Goal: Information Seeking & Learning: Learn about a topic

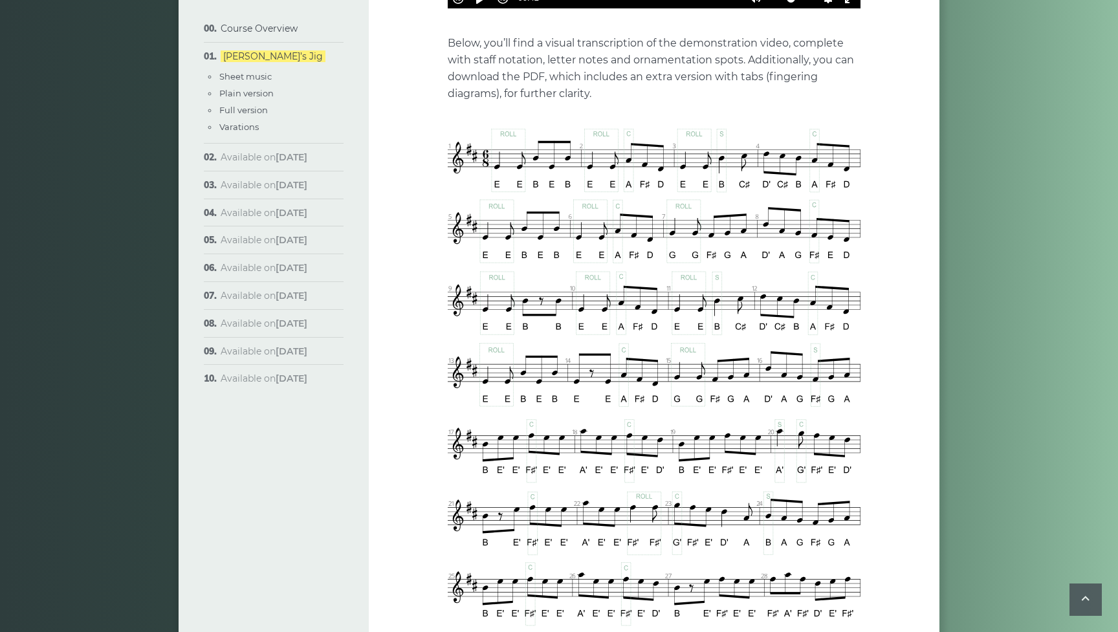
scroll to position [653, 0]
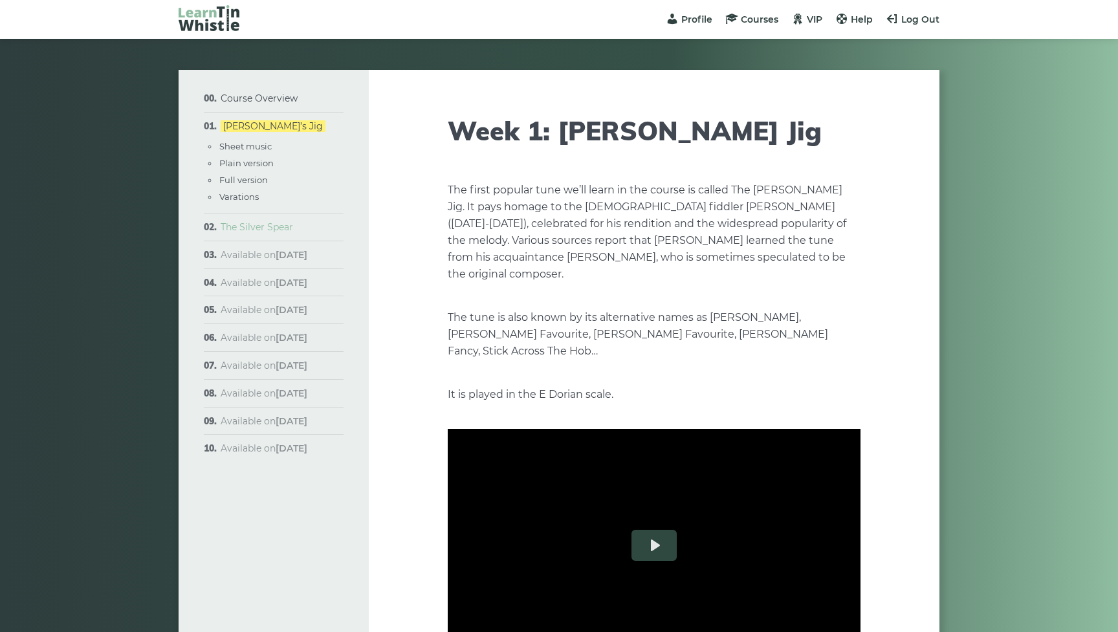
click at [265, 230] on link "The Silver Spear" at bounding box center [257, 227] width 72 height 12
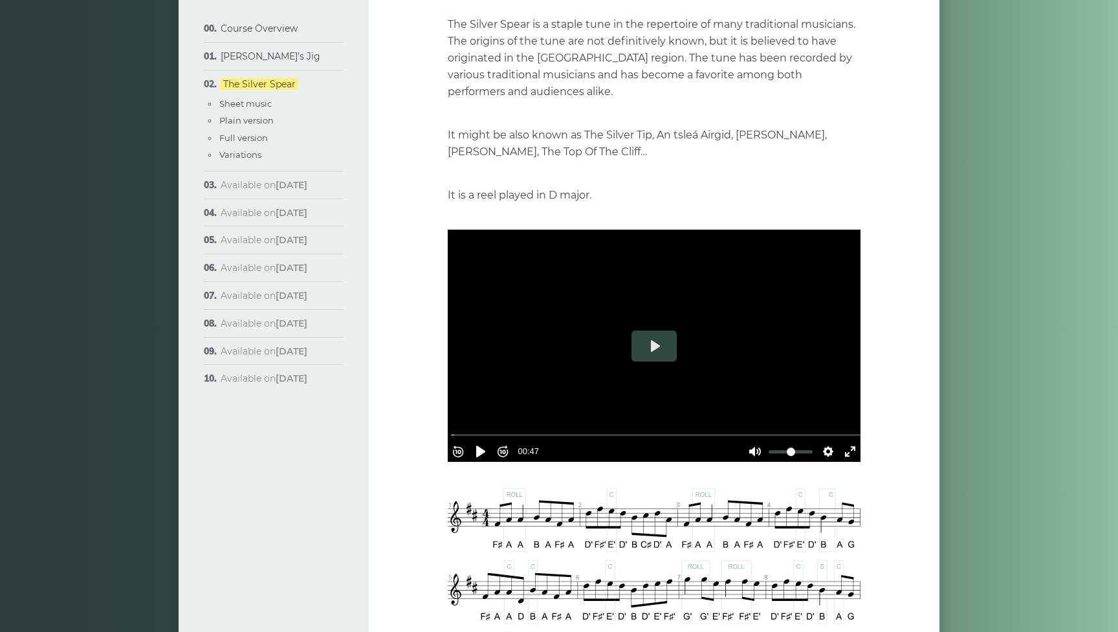
scroll to position [166, 0]
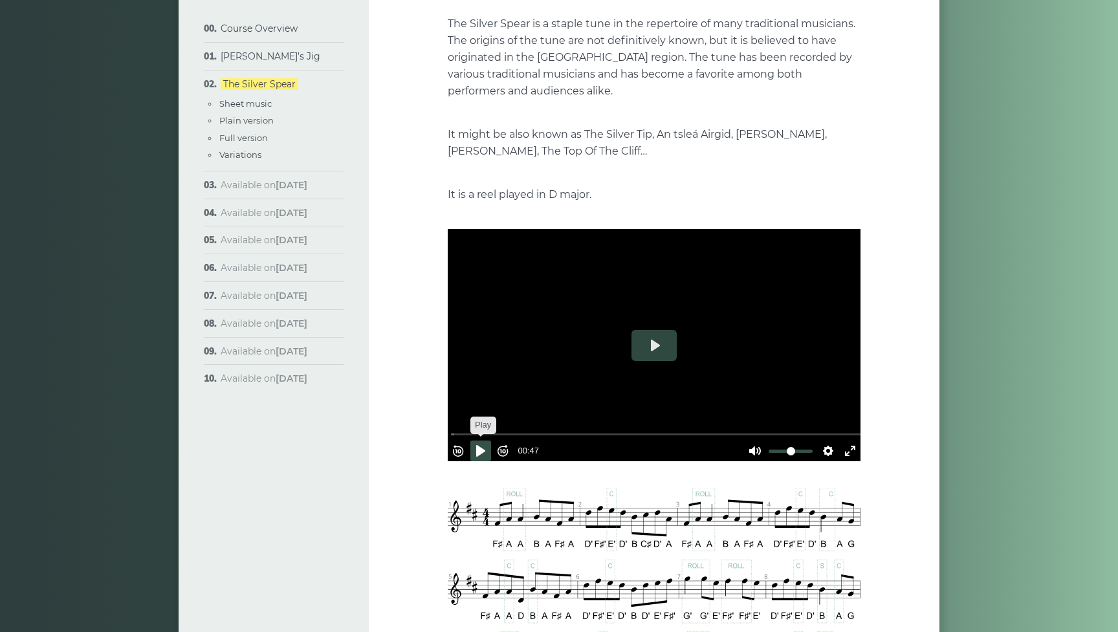
click at [487, 444] on button "Pause Play" at bounding box center [480, 451] width 21 height 21
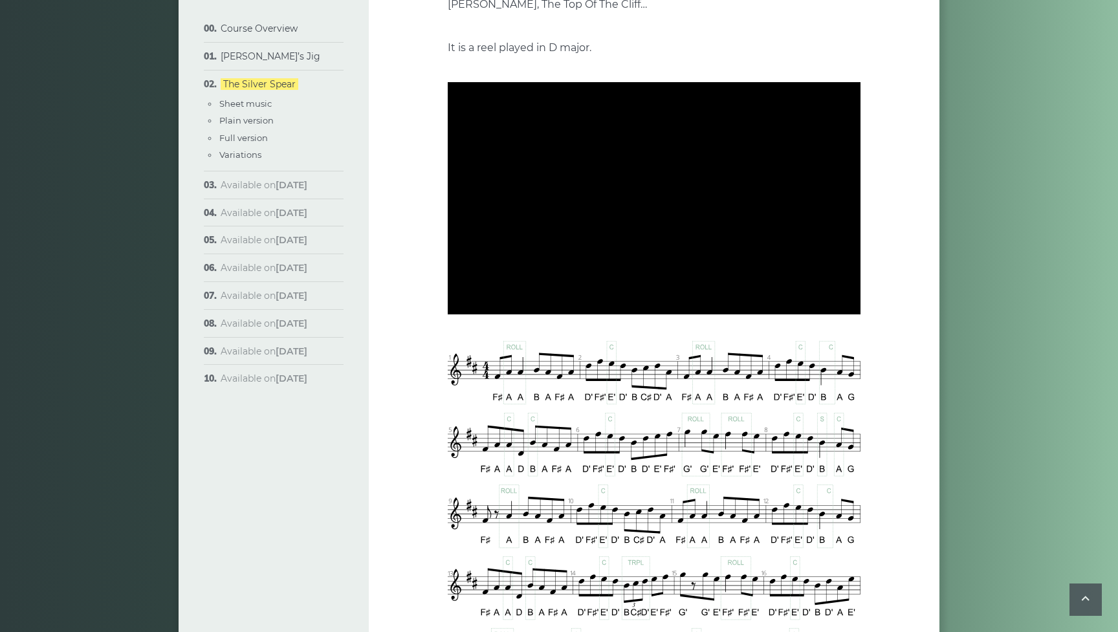
scroll to position [322, 0]
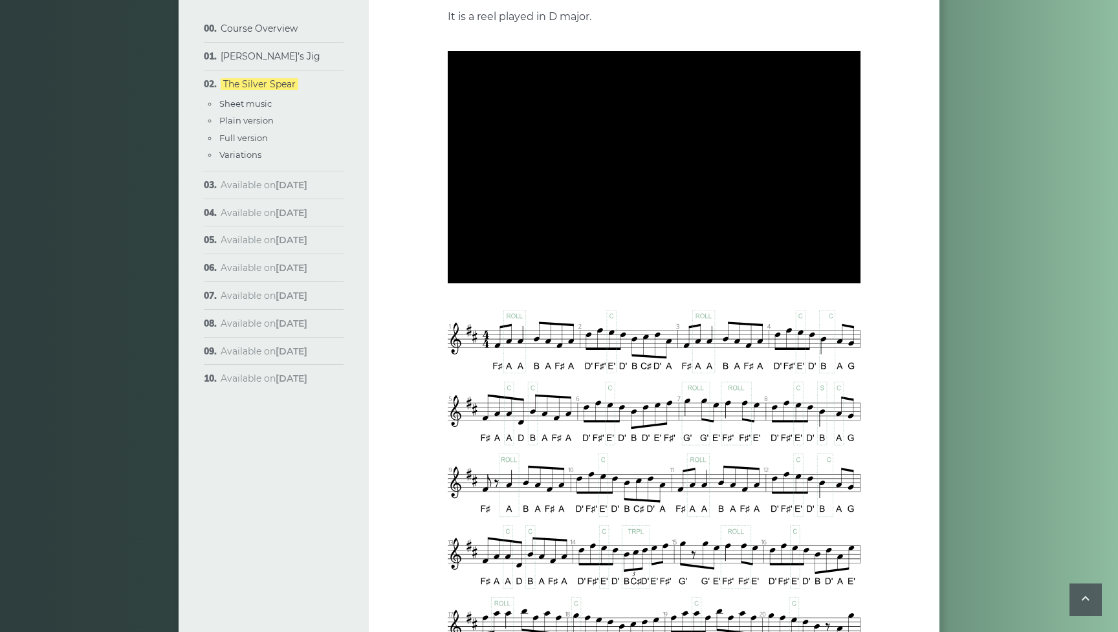
type input "***"
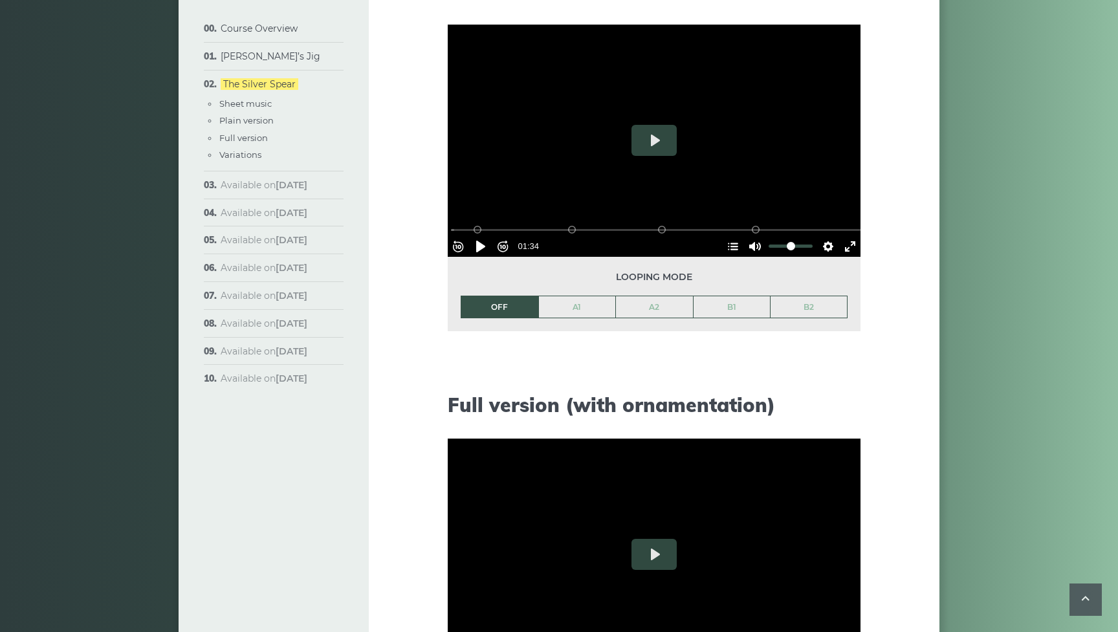
scroll to position [1347, 0]
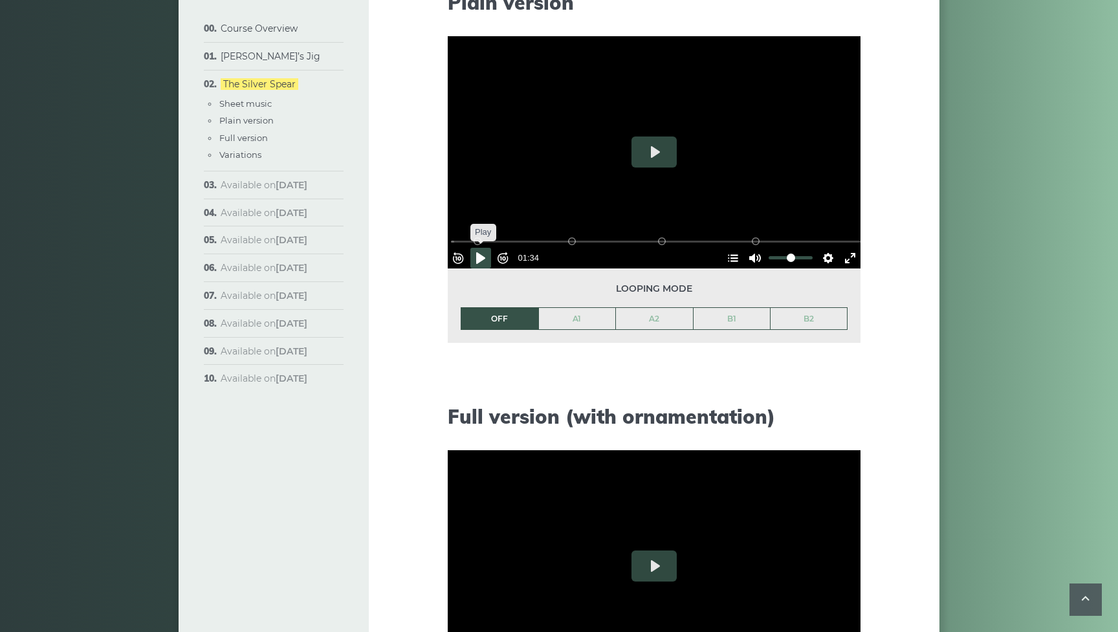
click at [487, 252] on button "Pause Play" at bounding box center [480, 258] width 21 height 21
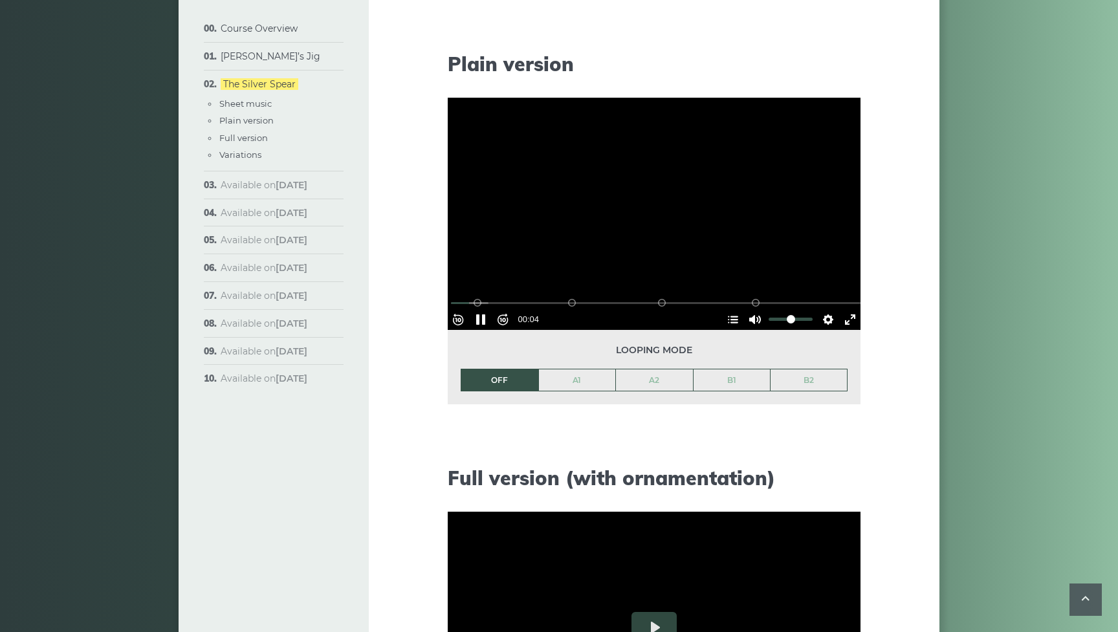
scroll to position [1278, 0]
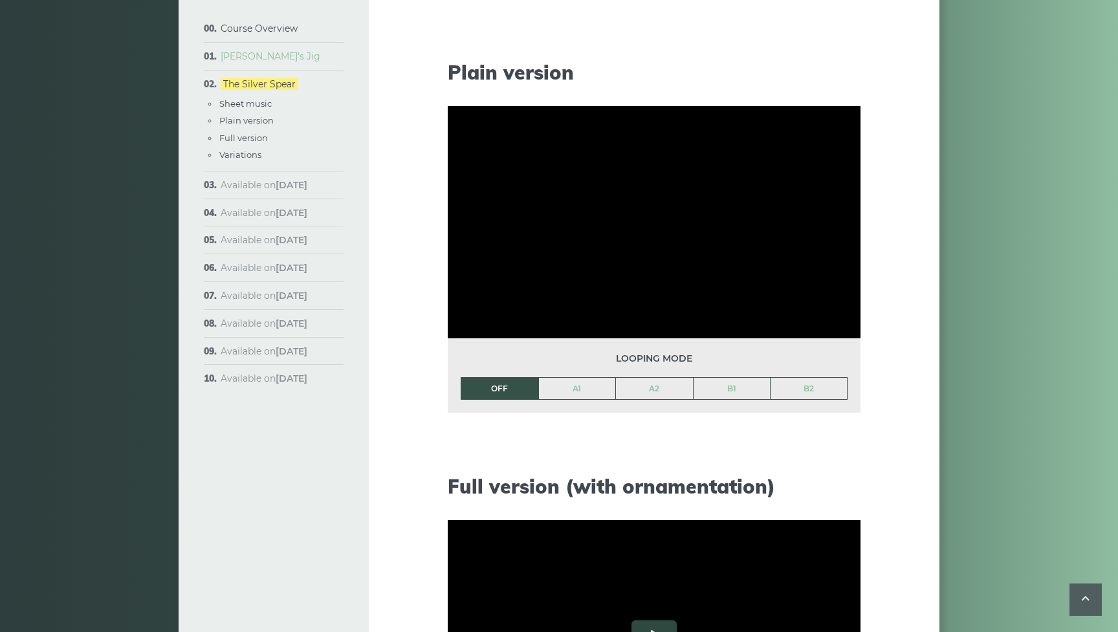
click at [263, 54] on link "[PERSON_NAME]’s Jig" at bounding box center [271, 56] width 100 height 12
type input "***"
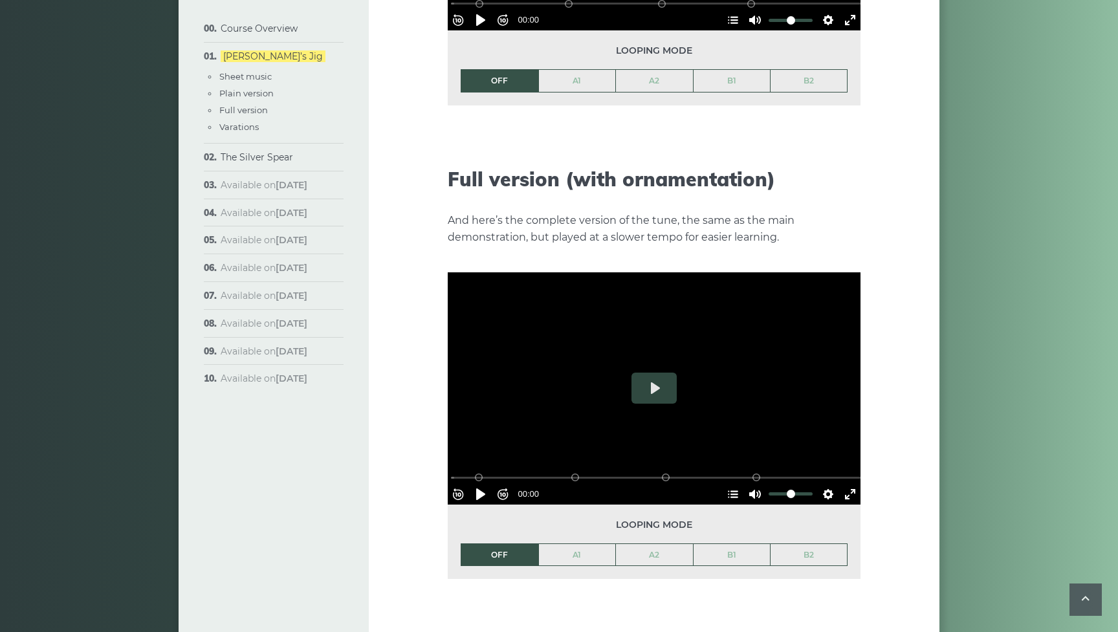
scroll to position [1776, 0]
click at [486, 484] on button "Pause Play" at bounding box center [480, 494] width 21 height 21
click at [462, 472] on input "Seek" at bounding box center [657, 478] width 412 height 12
click at [574, 544] on link "A1" at bounding box center [577, 555] width 77 height 22
click at [489, 484] on button "Pause Play" at bounding box center [480, 494] width 21 height 21
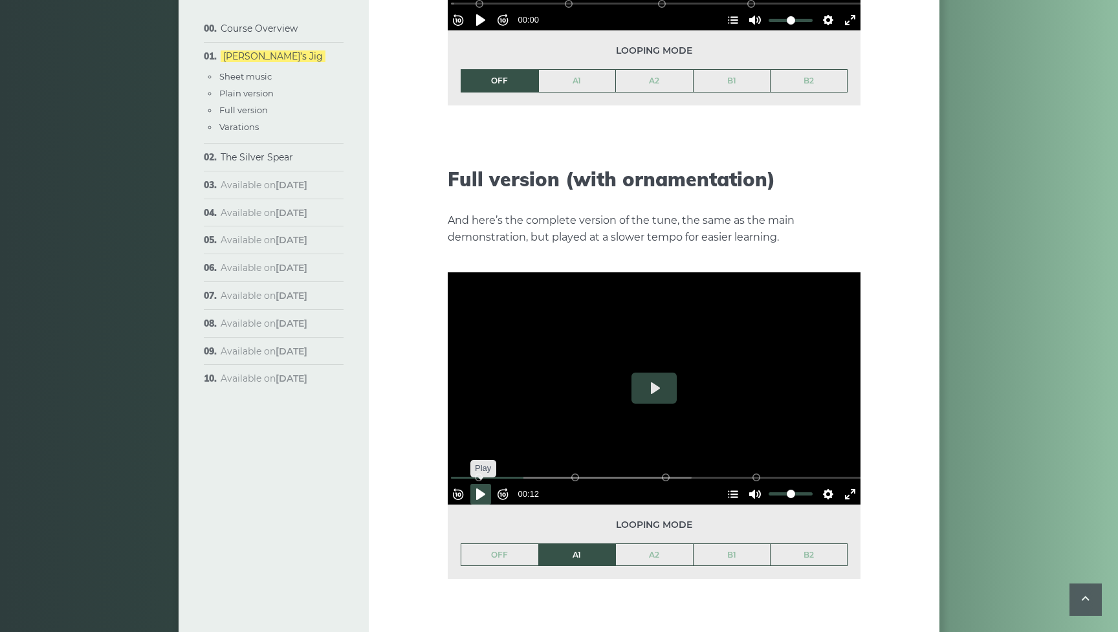
click at [489, 484] on button "Pause Play" at bounding box center [480, 494] width 21 height 21
click at [648, 374] on button "Play" at bounding box center [654, 388] width 45 height 31
click at [488, 484] on button "Pause Play" at bounding box center [480, 494] width 21 height 21
click at [483, 484] on button "Pause Play" at bounding box center [480, 494] width 21 height 21
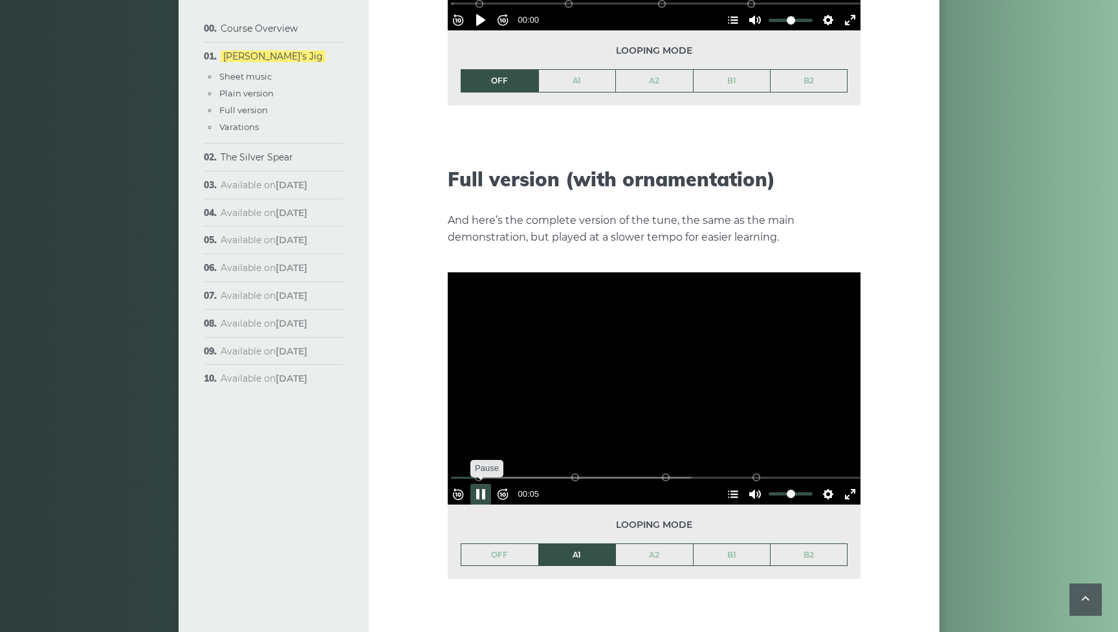
click at [483, 484] on button "Pause Play" at bounding box center [480, 494] width 21 height 21
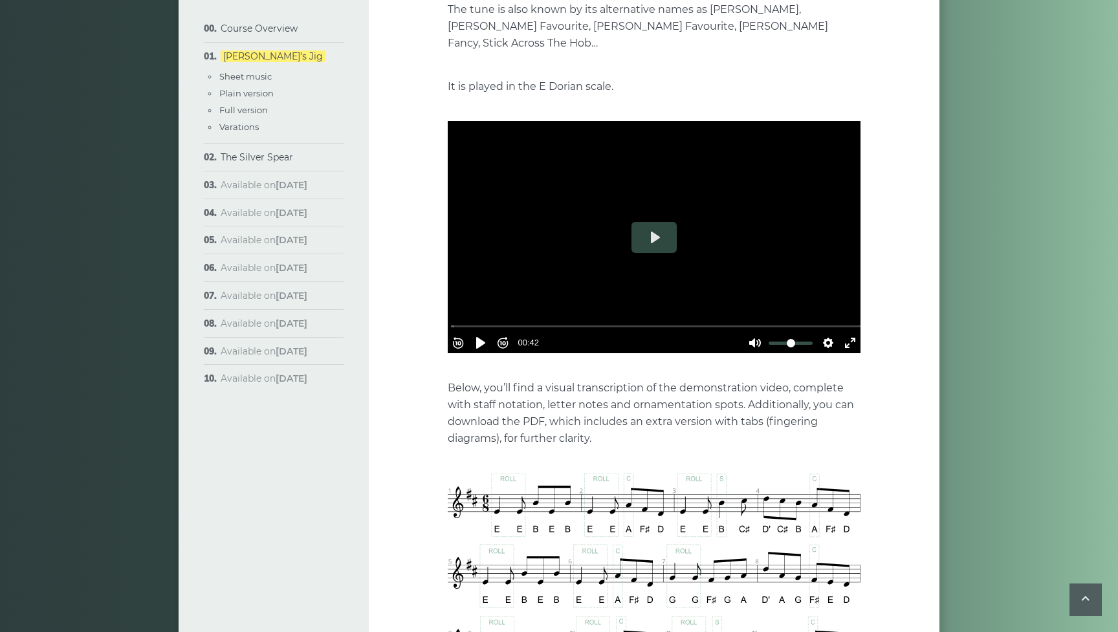
scroll to position [229, 0]
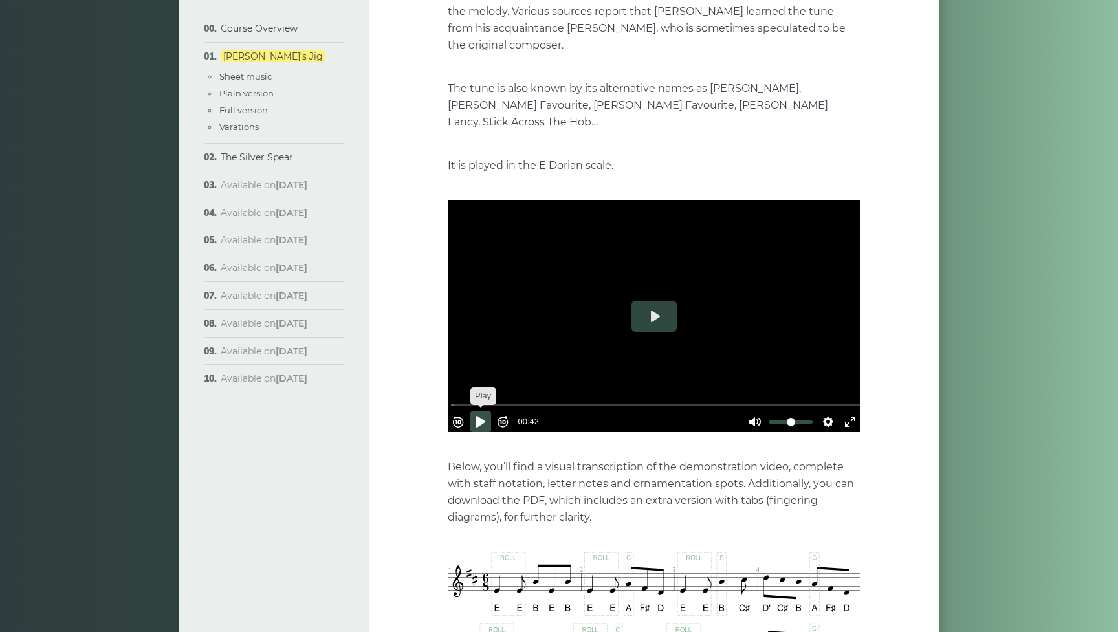
click at [489, 412] on button "Pause Play" at bounding box center [480, 422] width 21 height 21
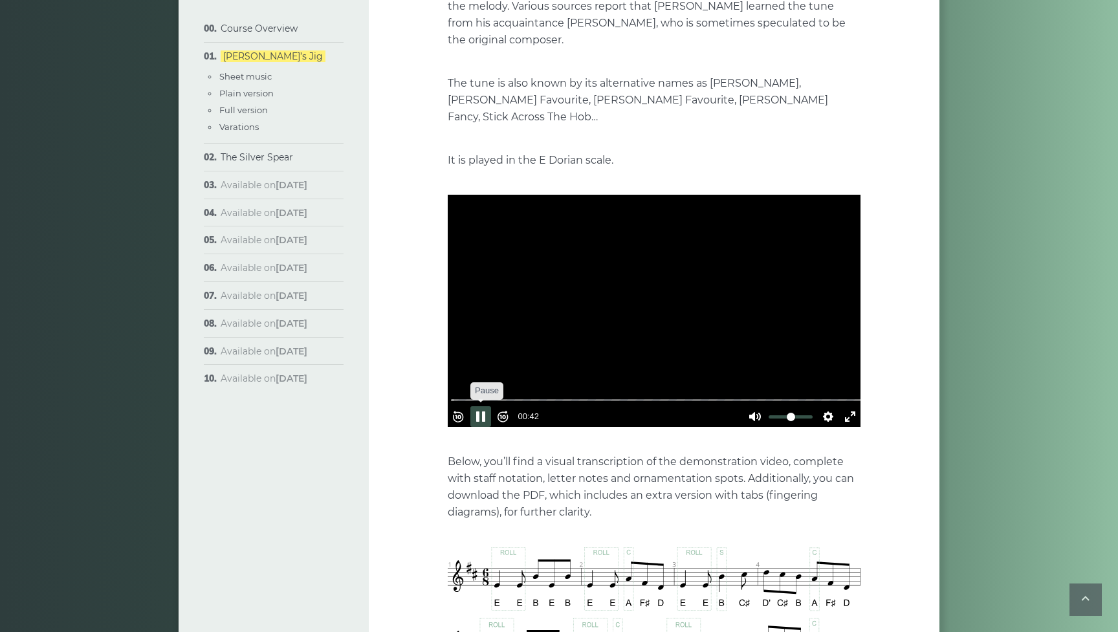
scroll to position [232, 0]
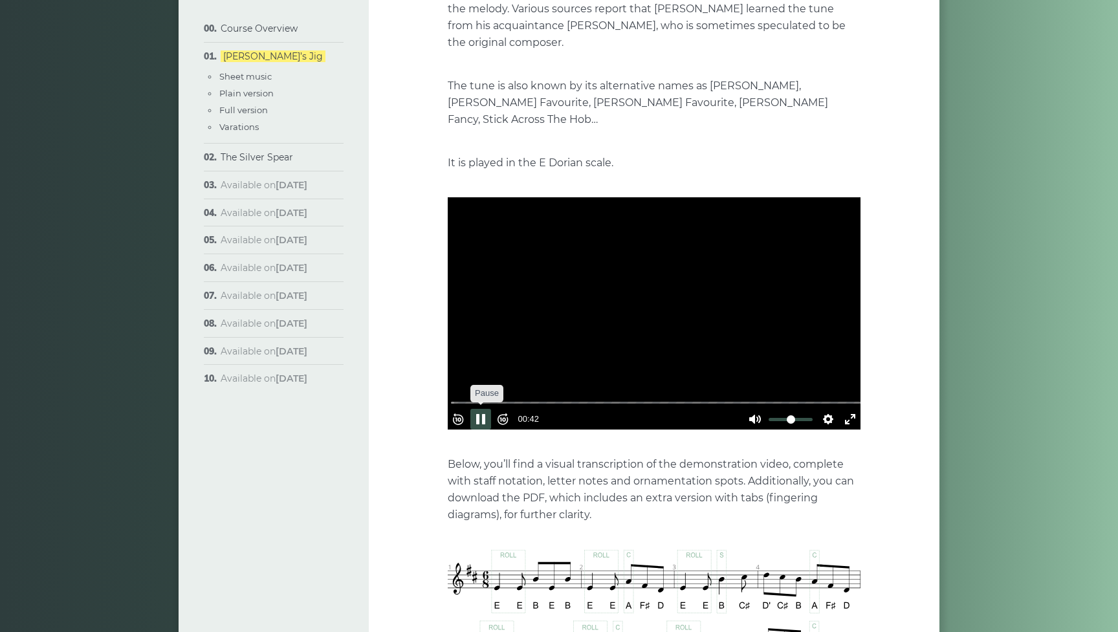
click at [484, 409] on button "Pause Play" at bounding box center [480, 419] width 21 height 21
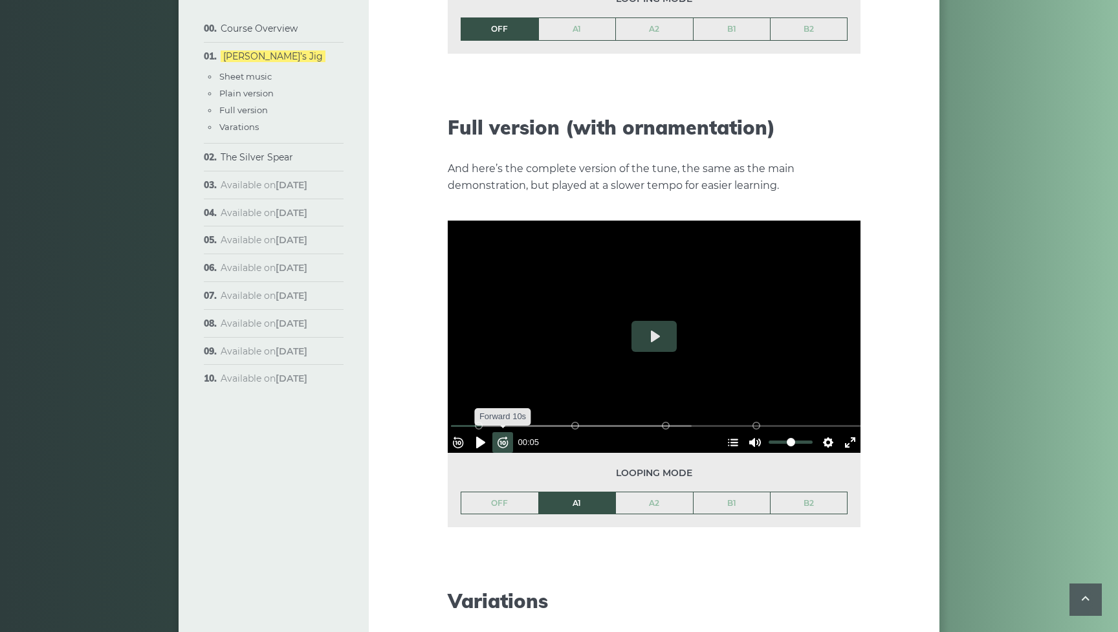
scroll to position [1822, 0]
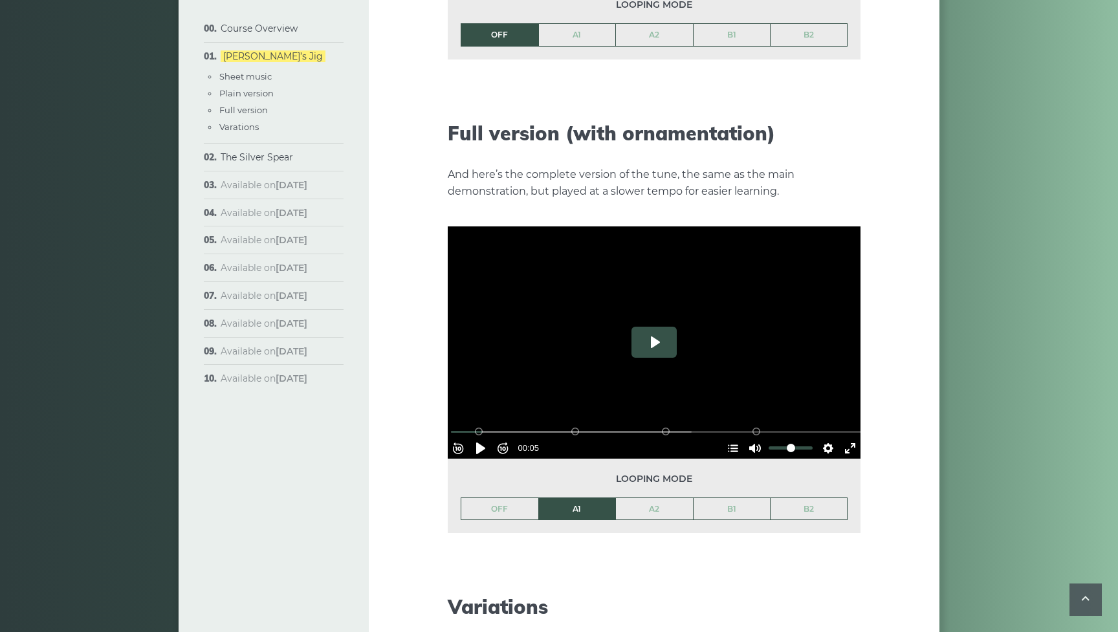
click at [659, 327] on button "Play" at bounding box center [654, 342] width 45 height 31
click at [491, 438] on button "Pause Play" at bounding box center [480, 448] width 21 height 21
click at [658, 329] on button "Play" at bounding box center [654, 342] width 45 height 31
click at [486, 438] on button "Pause Play" at bounding box center [480, 448] width 21 height 21
type input "****"
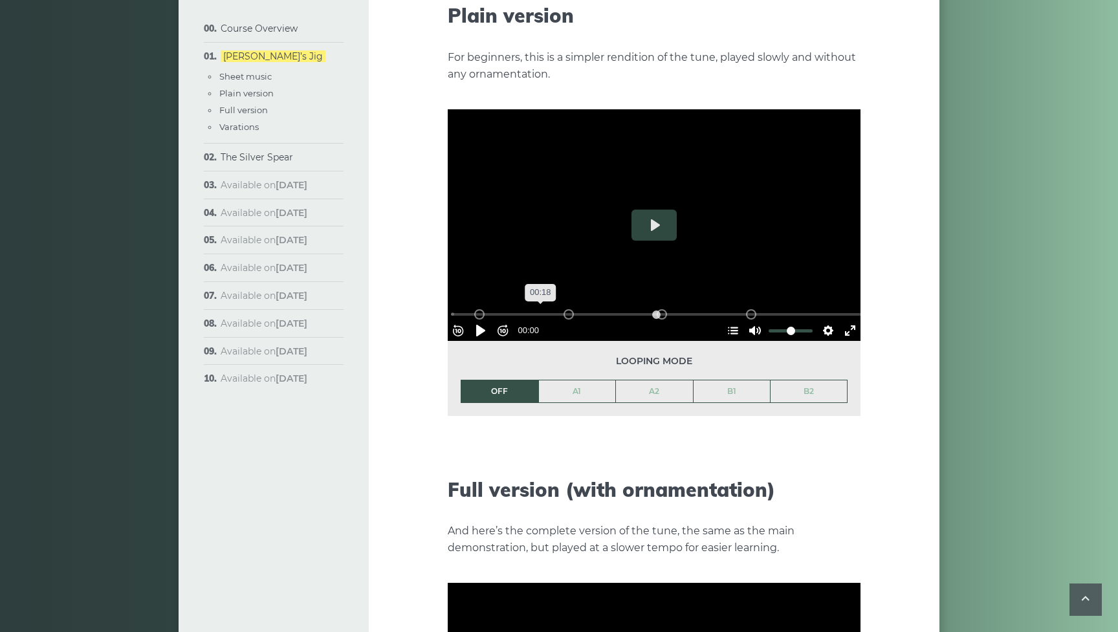
scroll to position [1447, 0]
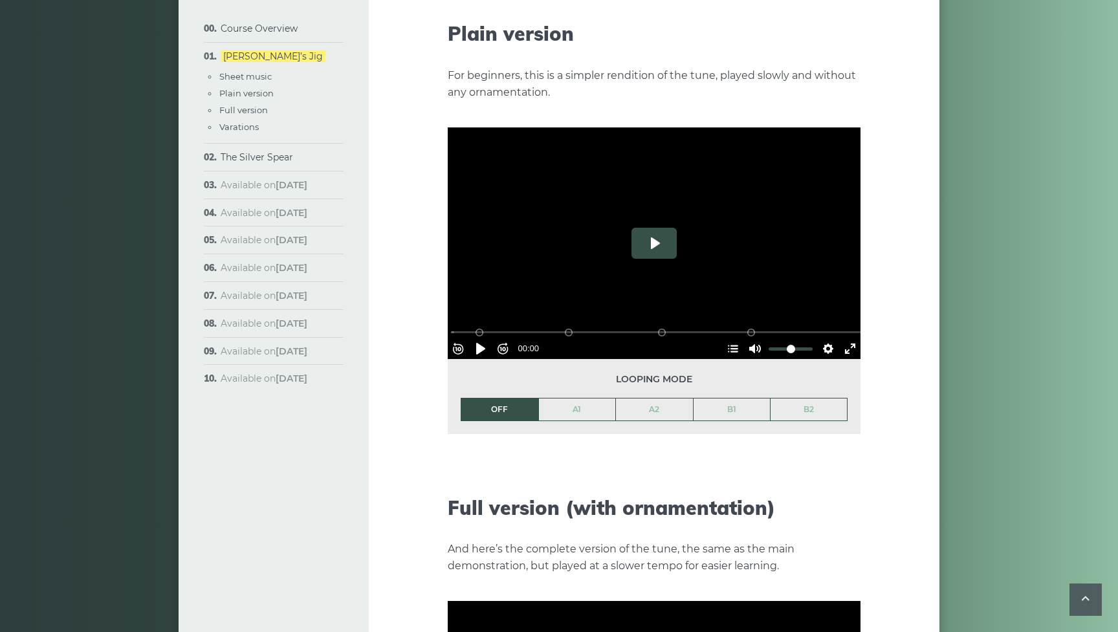
click at [654, 228] on button "Play" at bounding box center [654, 243] width 45 height 31
click at [572, 399] on link "A1" at bounding box center [577, 410] width 77 height 22
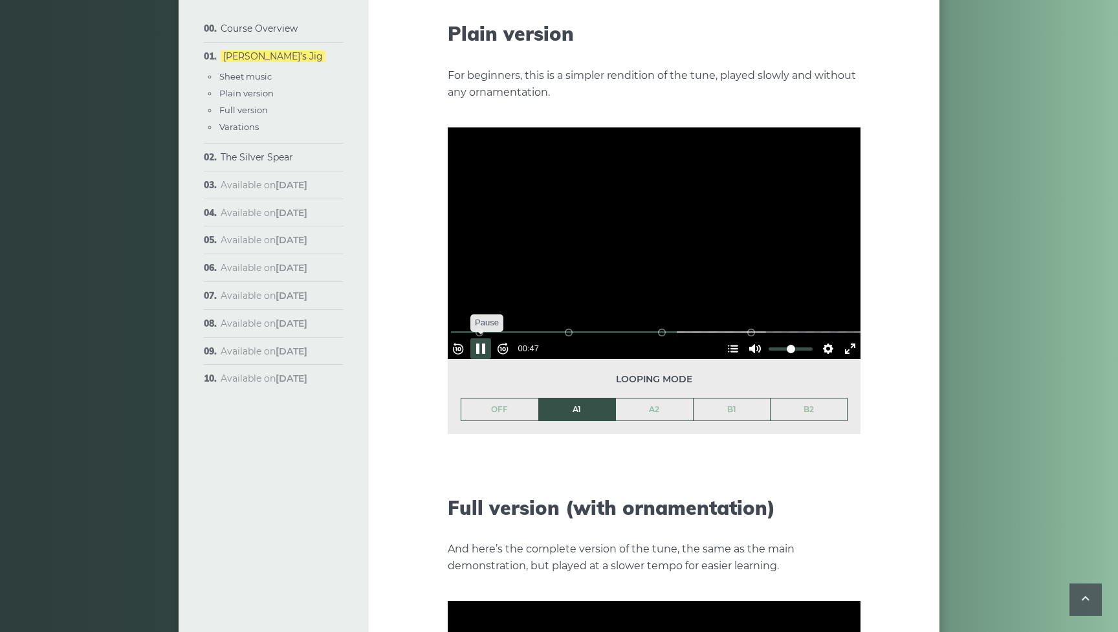
click at [486, 338] on button "Pause Play" at bounding box center [480, 348] width 21 height 21
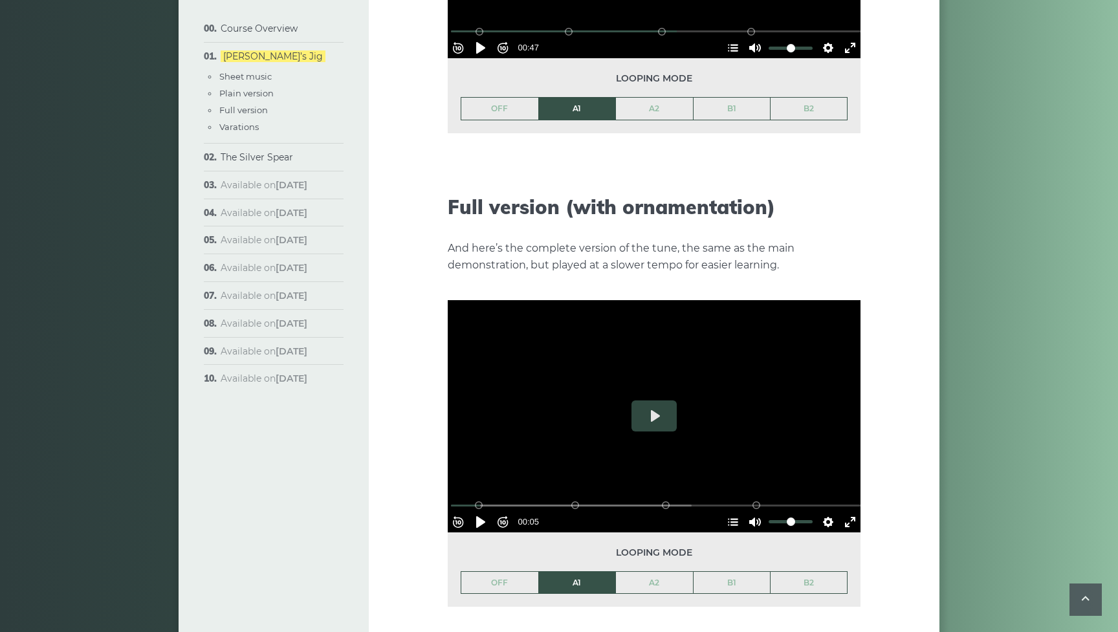
type input "****"
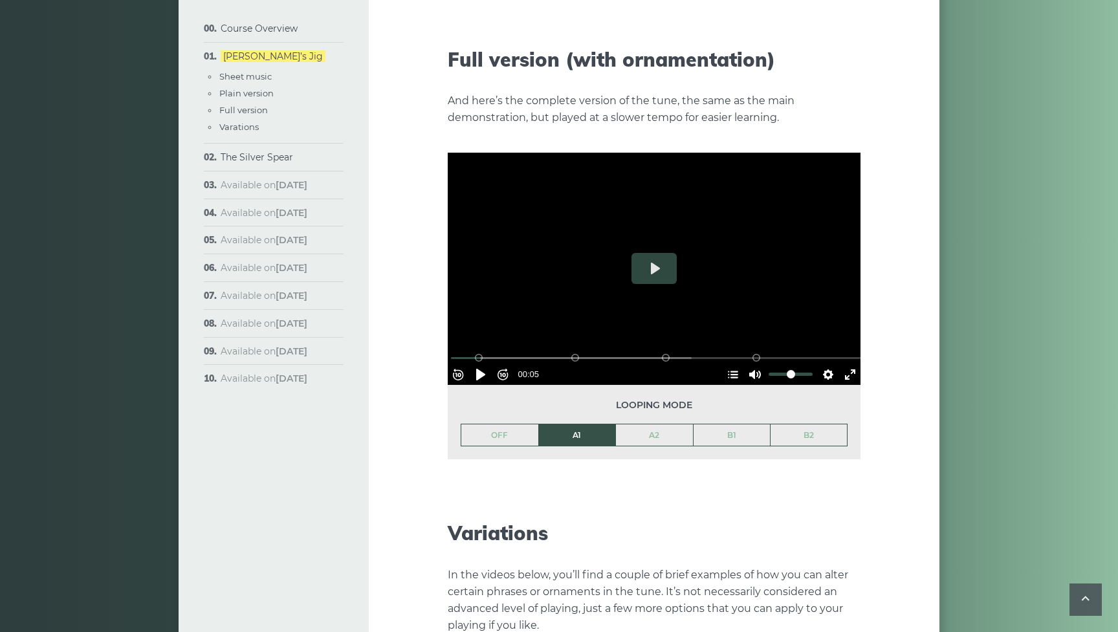
scroll to position [1896, 0]
